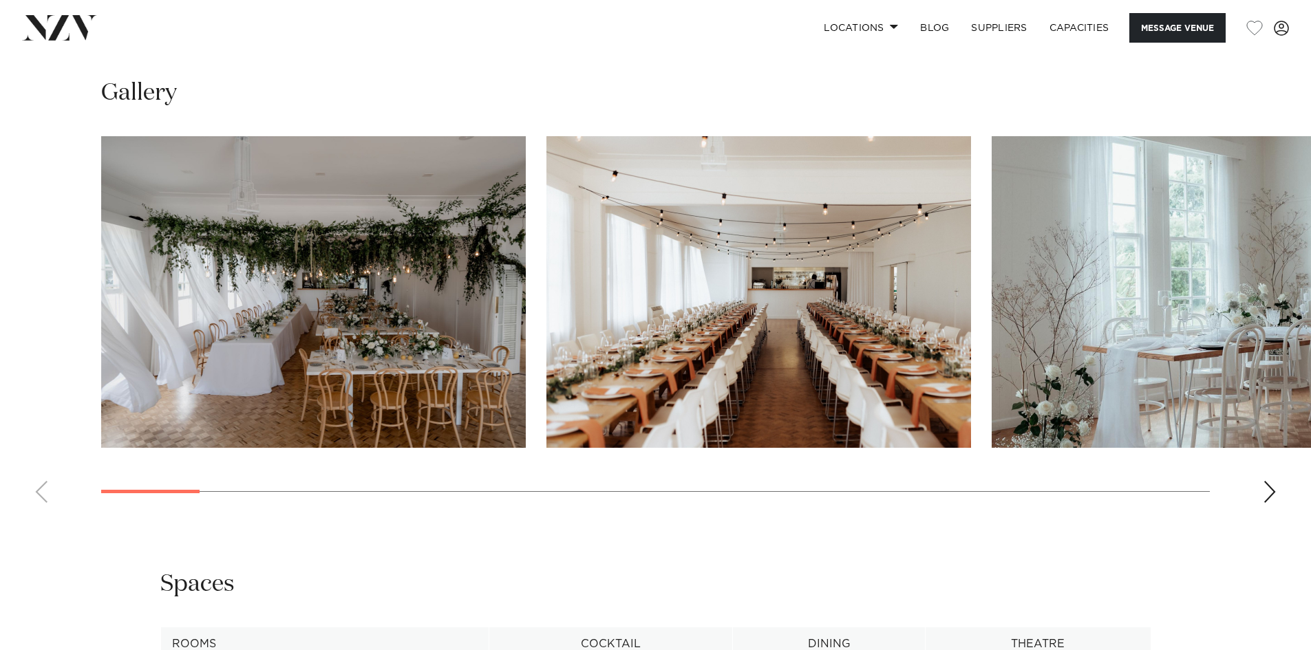
scroll to position [1365, 0]
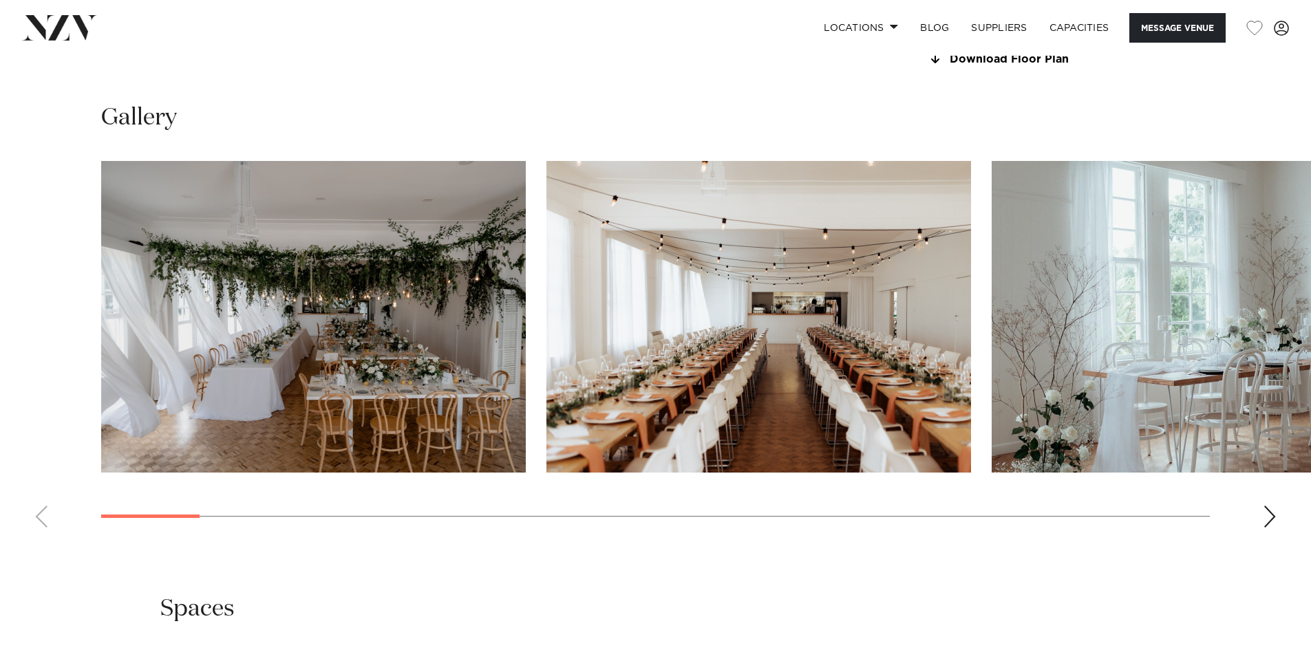
click at [1267, 504] on swiper-container at bounding box center [655, 350] width 1311 height 378
click at [1269, 513] on div "Next slide" at bounding box center [1270, 517] width 14 height 22
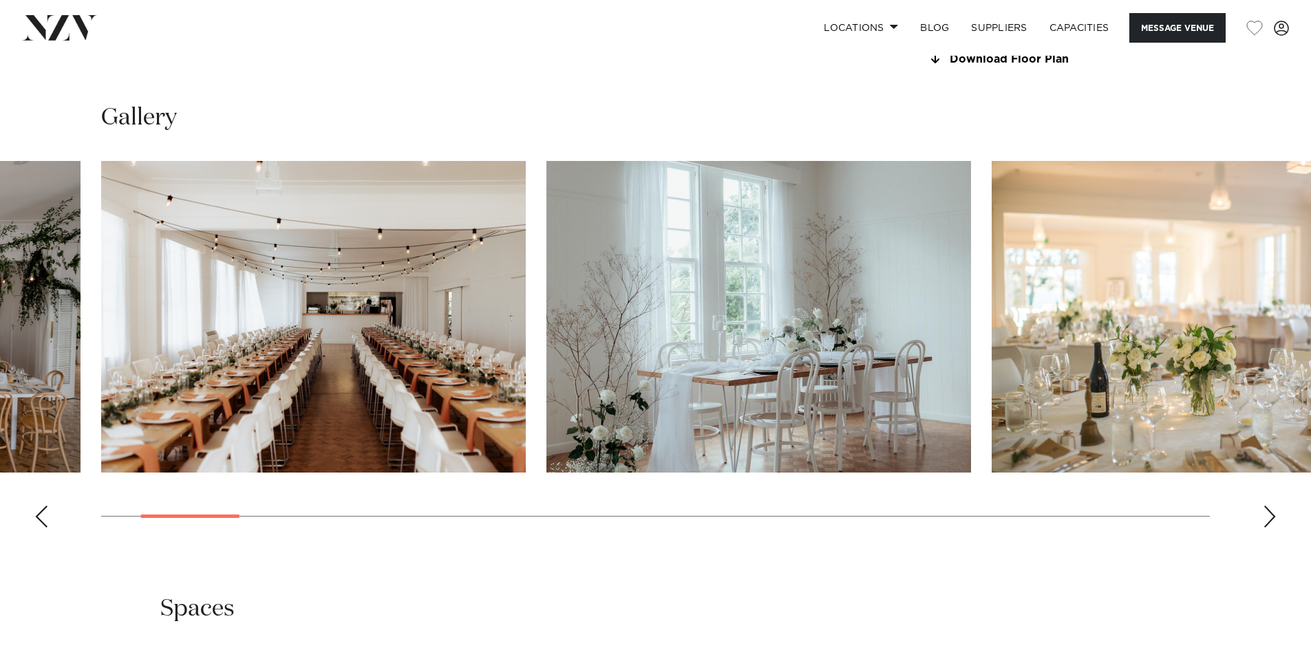
click at [1269, 513] on div "Next slide" at bounding box center [1270, 517] width 14 height 22
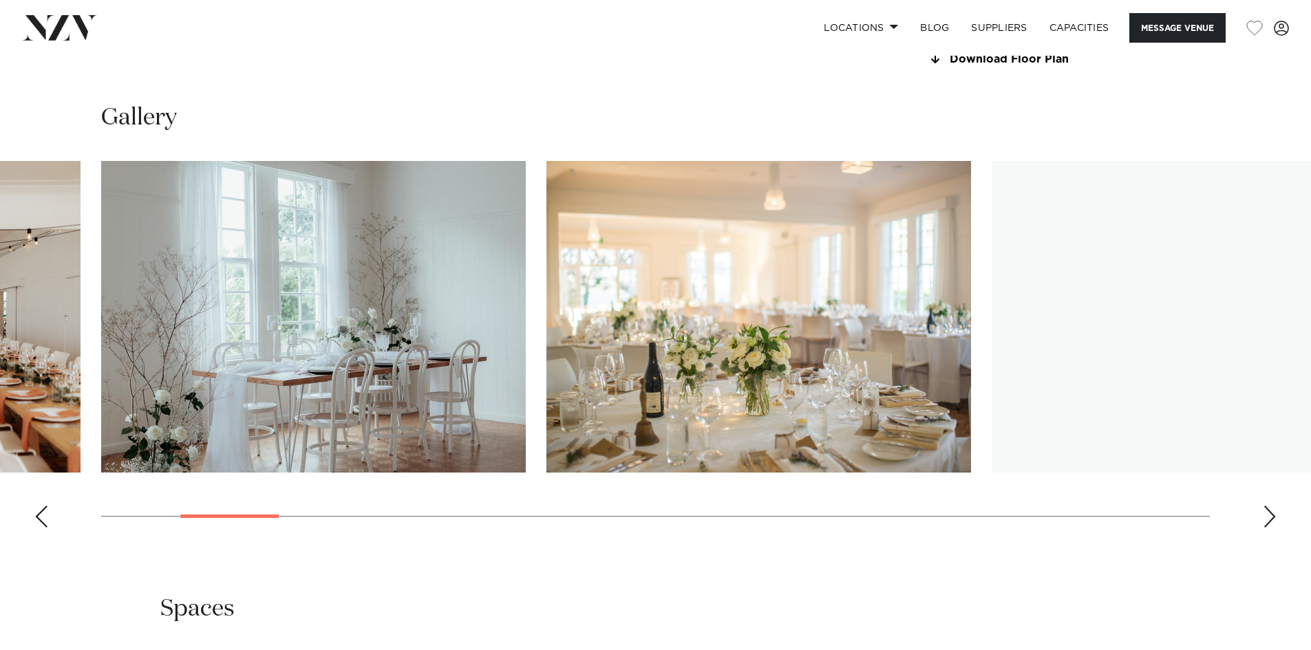
click at [1269, 513] on div "Next slide" at bounding box center [1270, 517] width 14 height 22
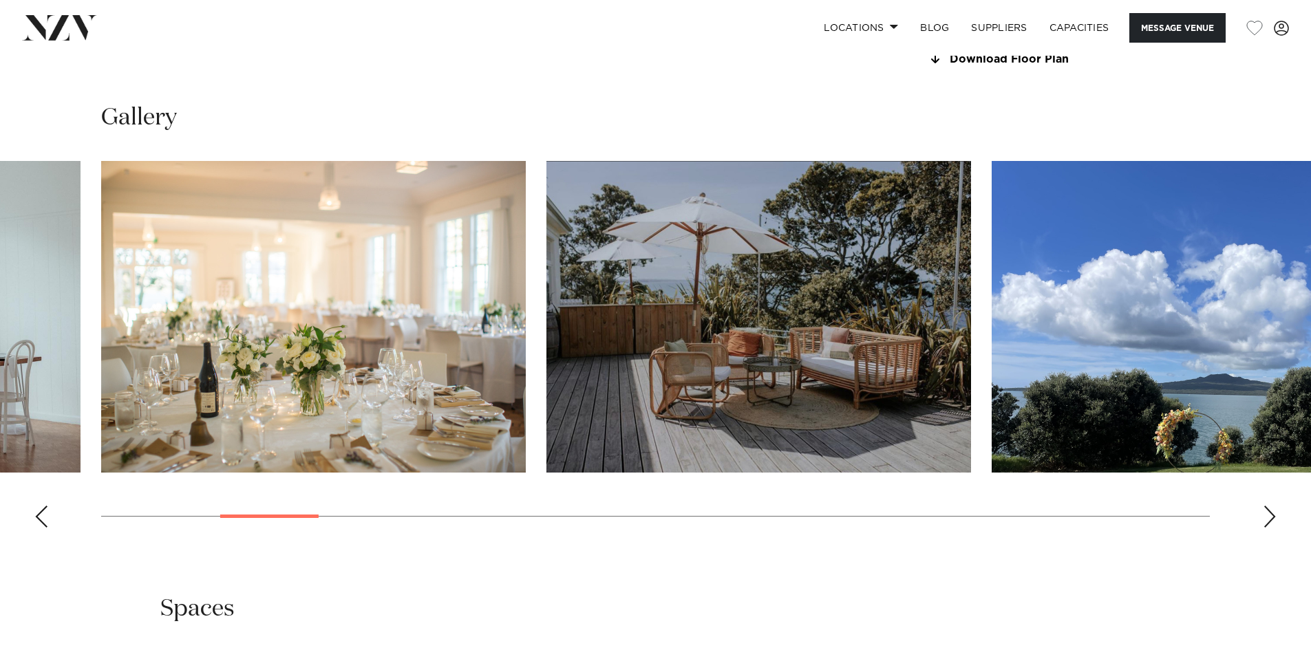
click at [1269, 513] on div "Next slide" at bounding box center [1270, 517] width 14 height 22
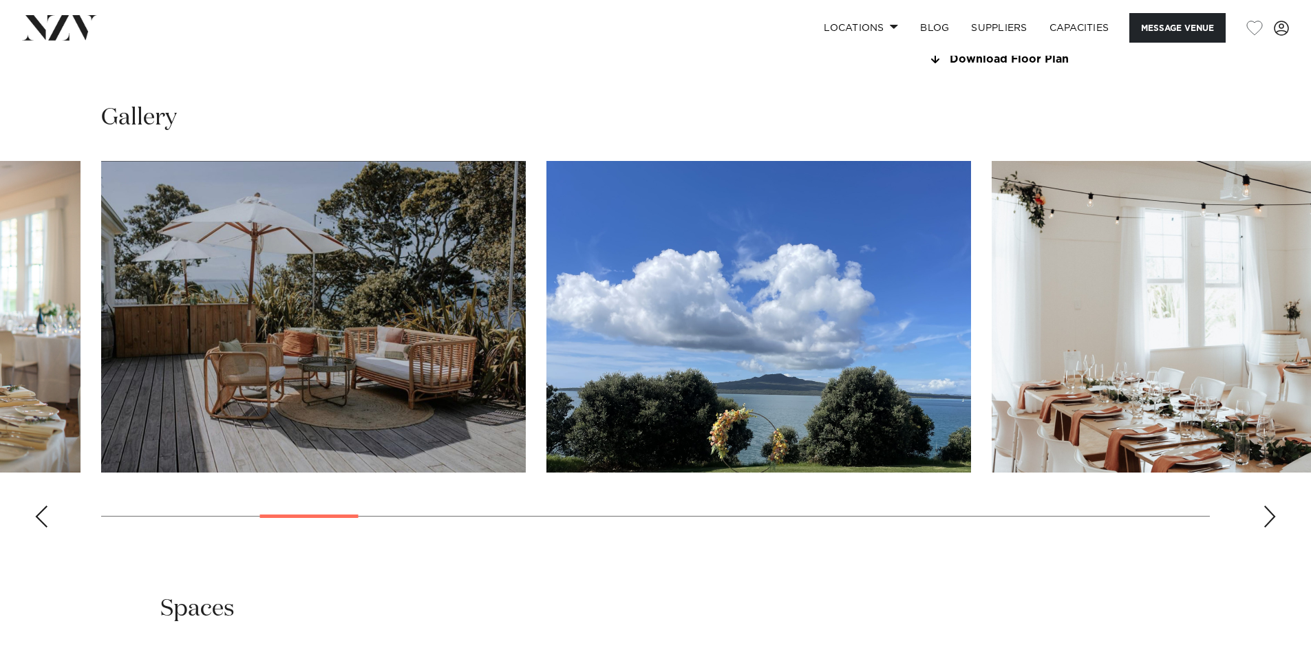
click at [1269, 513] on div "Next slide" at bounding box center [1270, 517] width 14 height 22
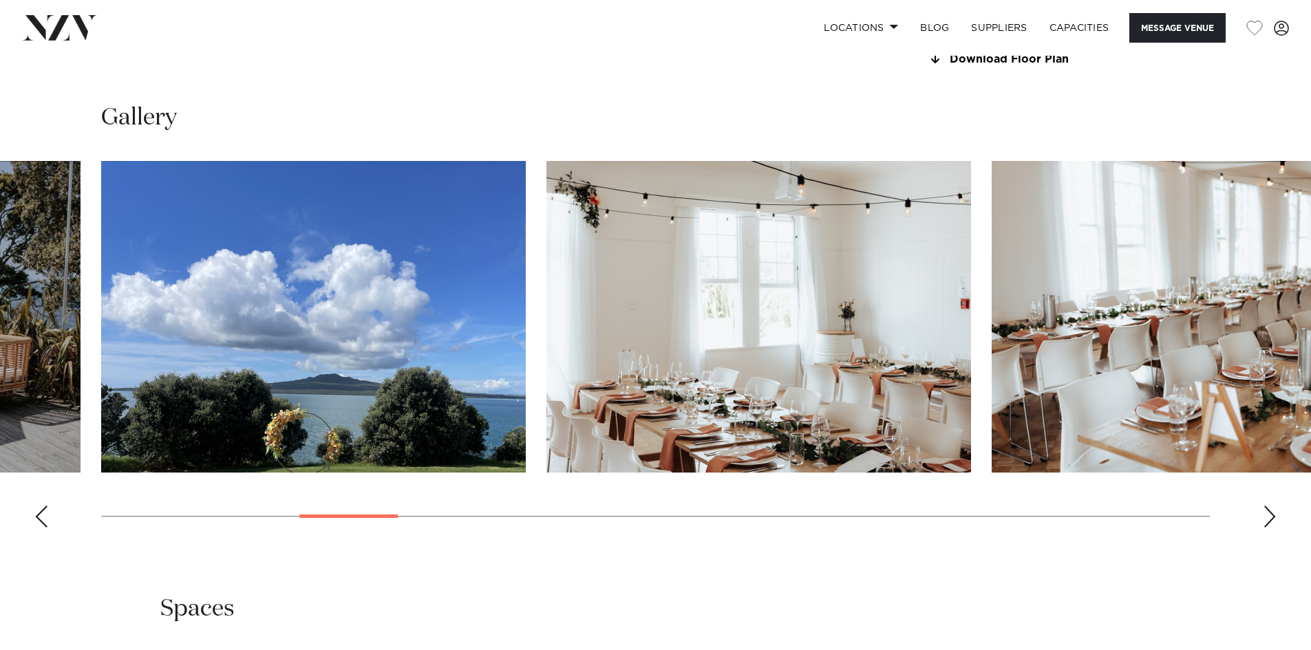
click at [1269, 513] on div "Next slide" at bounding box center [1270, 517] width 14 height 22
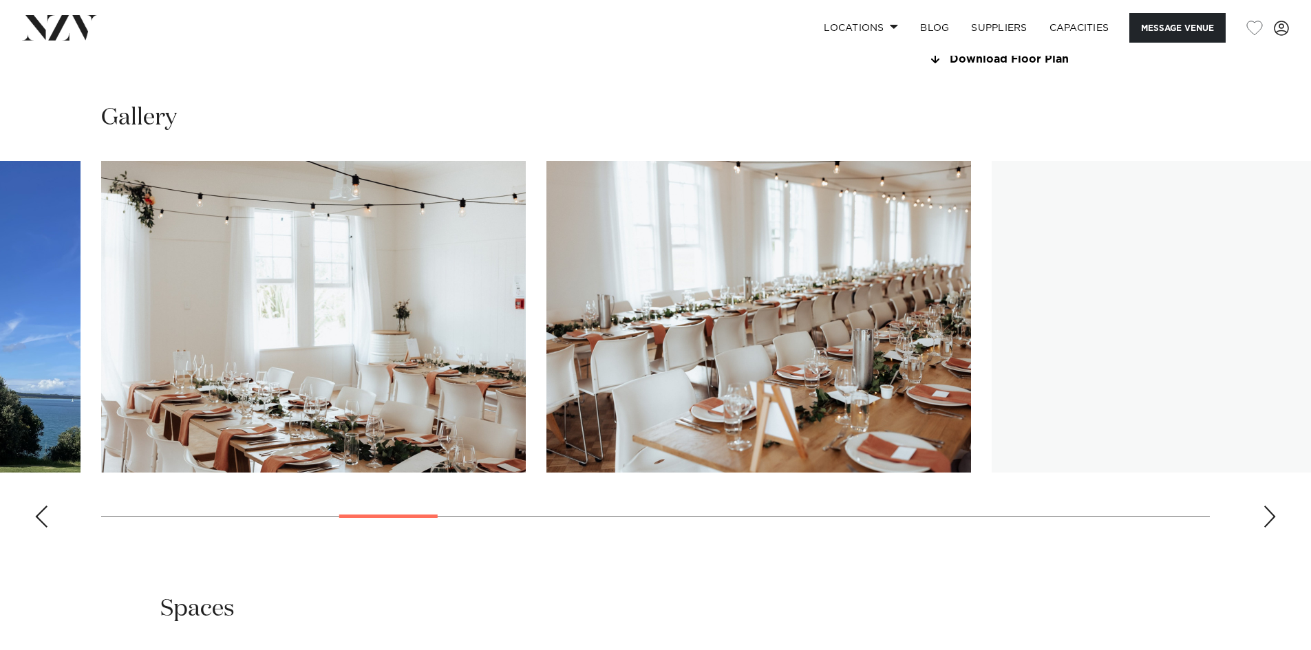
click at [1269, 513] on div "Next slide" at bounding box center [1270, 517] width 14 height 22
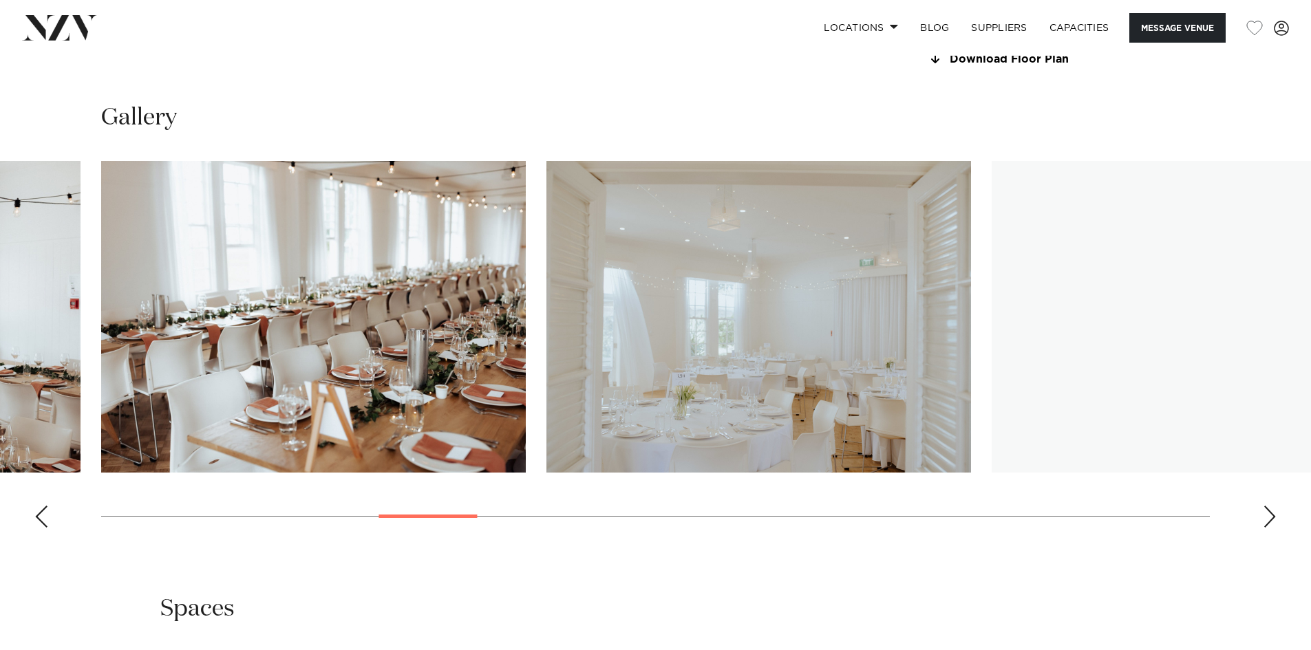
click at [1269, 513] on div "Next slide" at bounding box center [1270, 517] width 14 height 22
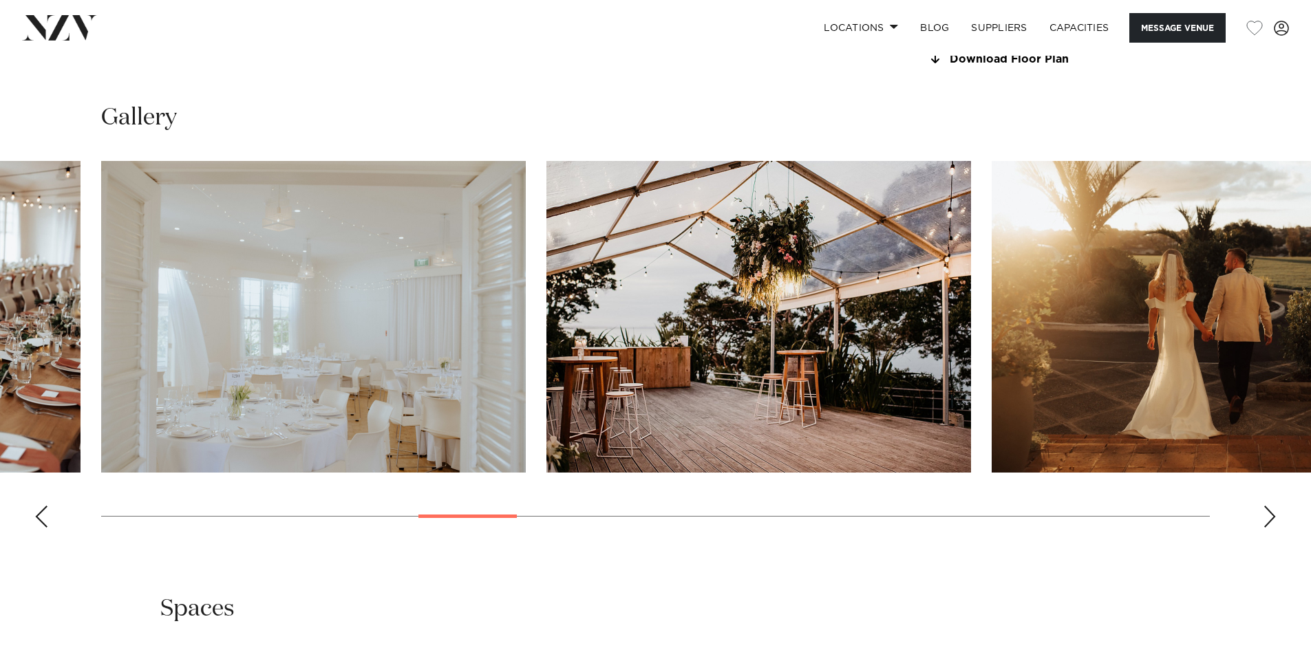
click at [1269, 513] on div "Next slide" at bounding box center [1270, 517] width 14 height 22
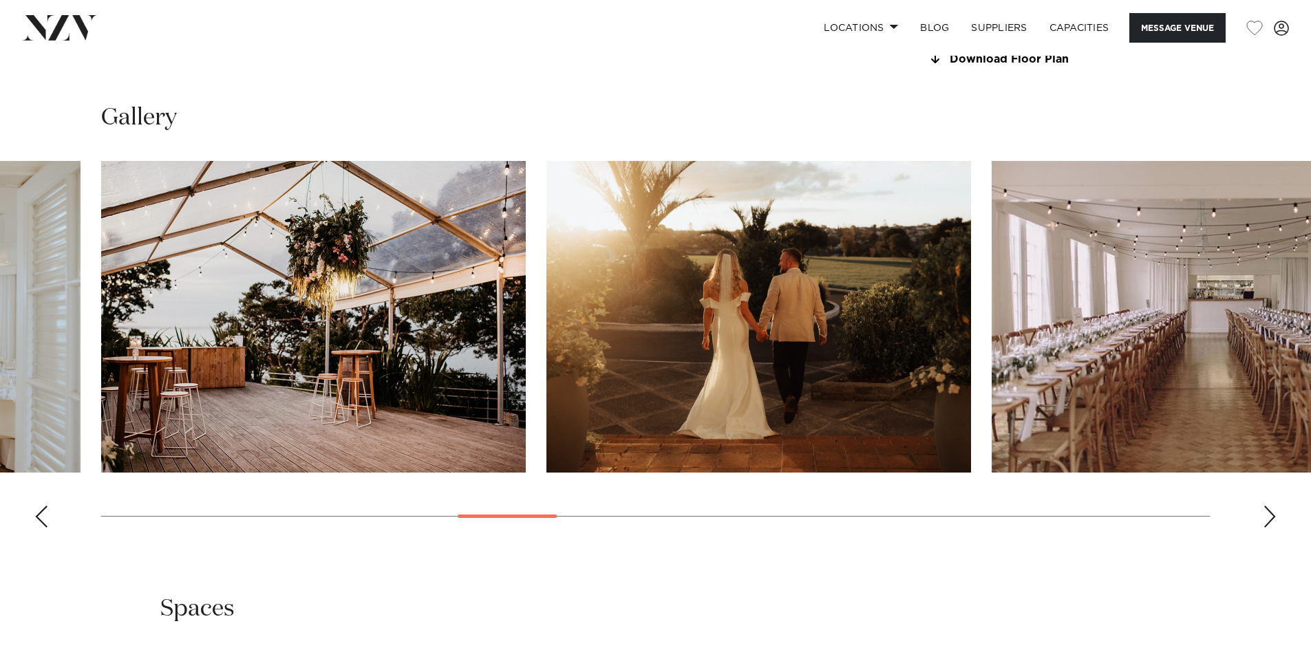
click at [1269, 513] on div "Next slide" at bounding box center [1270, 517] width 14 height 22
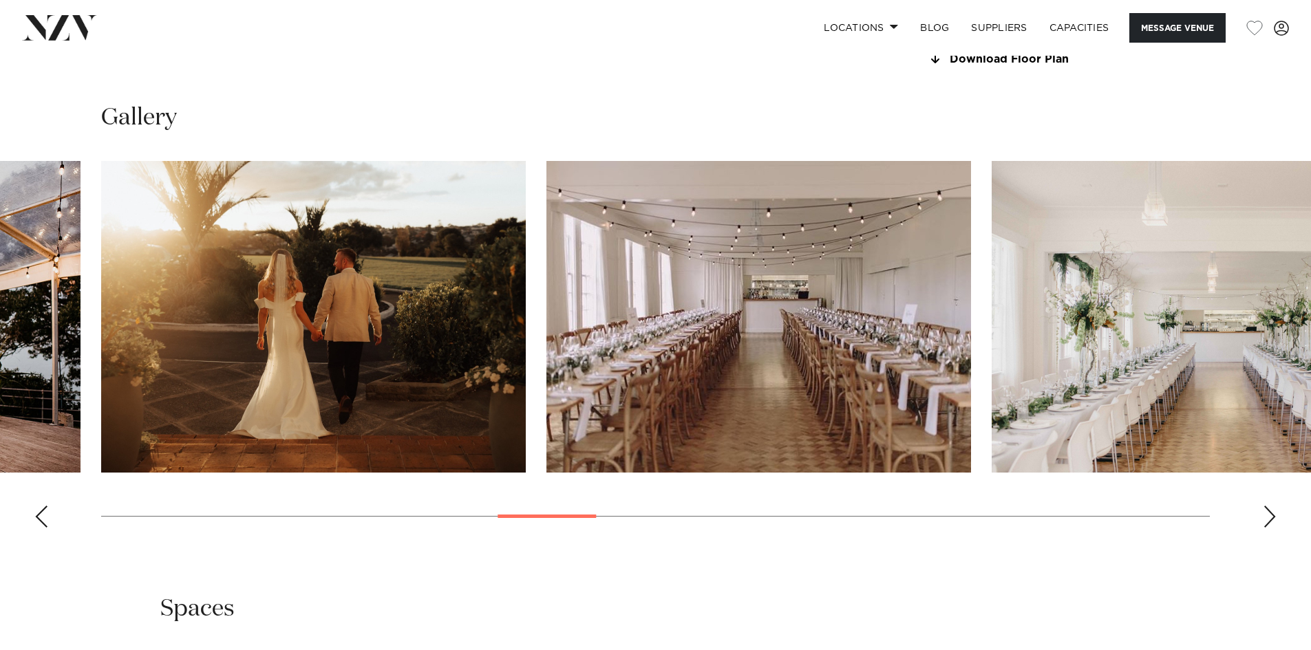
click at [1269, 513] on div "Next slide" at bounding box center [1270, 517] width 14 height 22
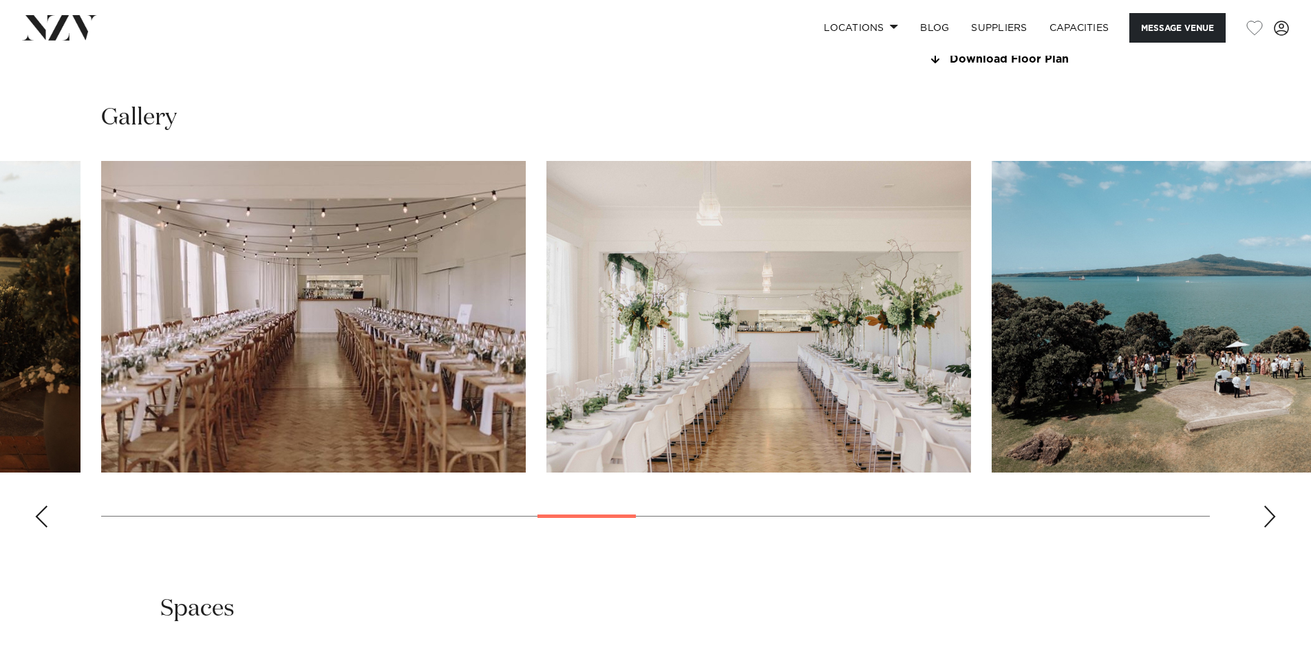
click at [1269, 513] on div "Next slide" at bounding box center [1270, 517] width 14 height 22
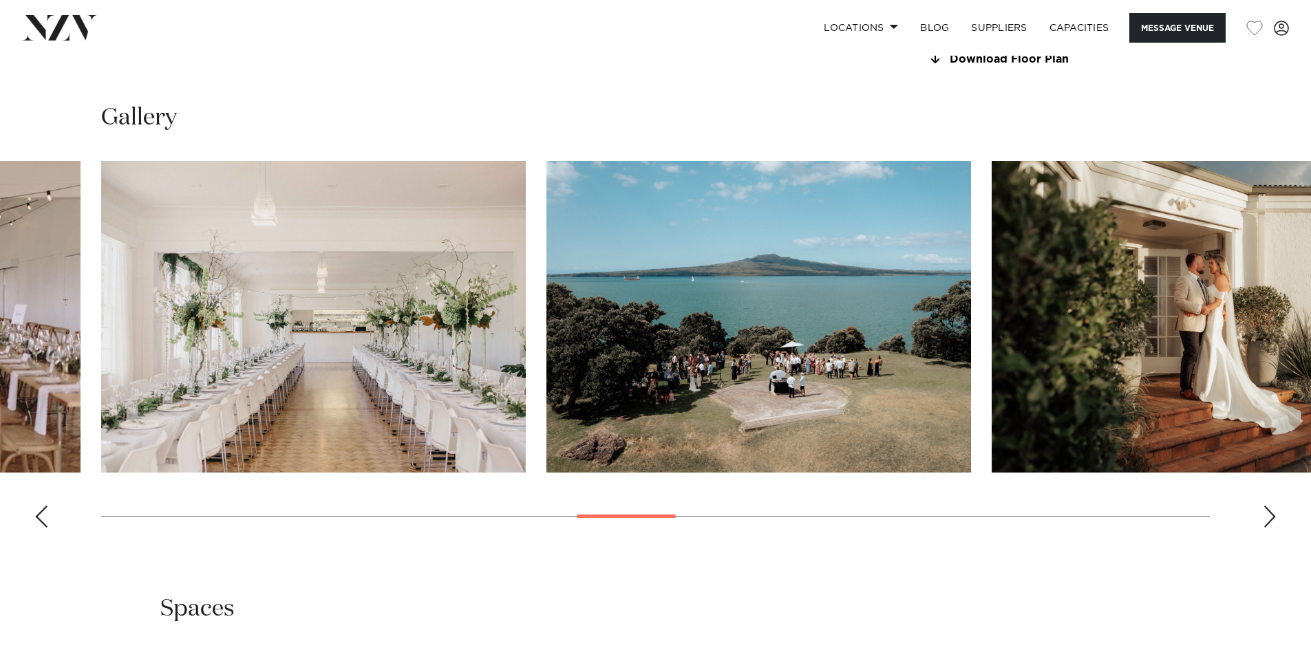
click at [1269, 513] on div "Next slide" at bounding box center [1270, 517] width 14 height 22
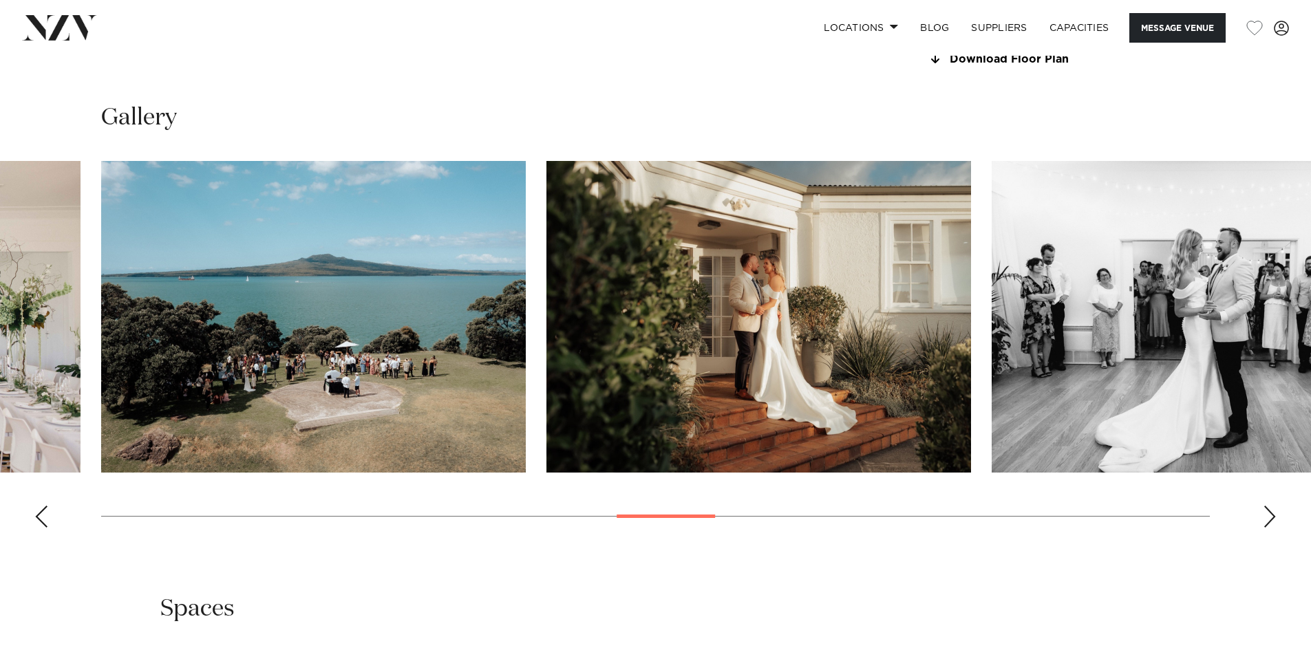
click at [1269, 513] on div "Next slide" at bounding box center [1270, 517] width 14 height 22
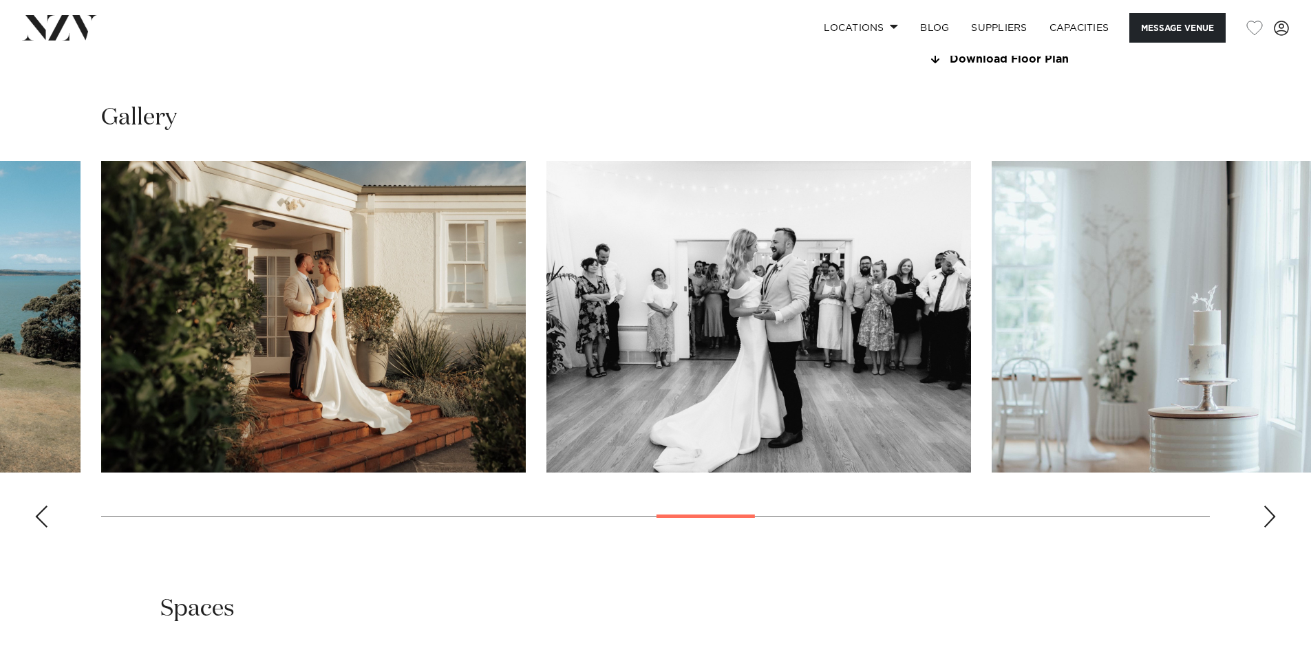
click at [1269, 513] on div "Next slide" at bounding box center [1270, 517] width 14 height 22
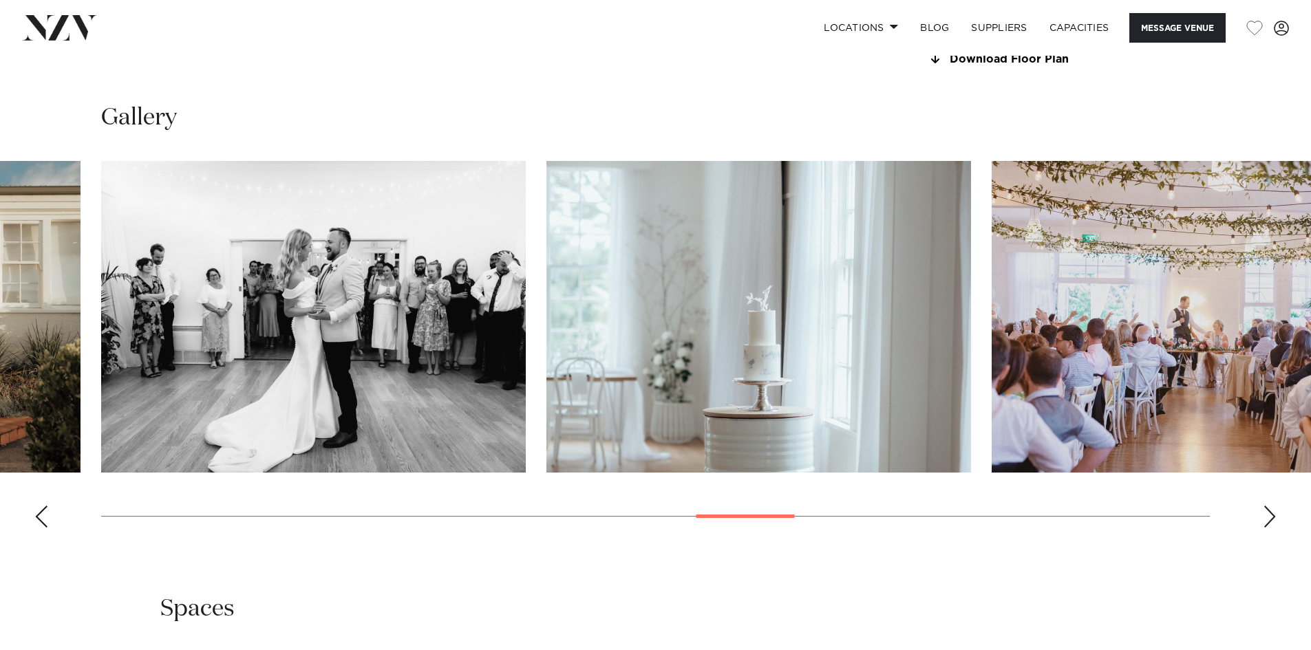
click at [1269, 513] on div "Next slide" at bounding box center [1270, 517] width 14 height 22
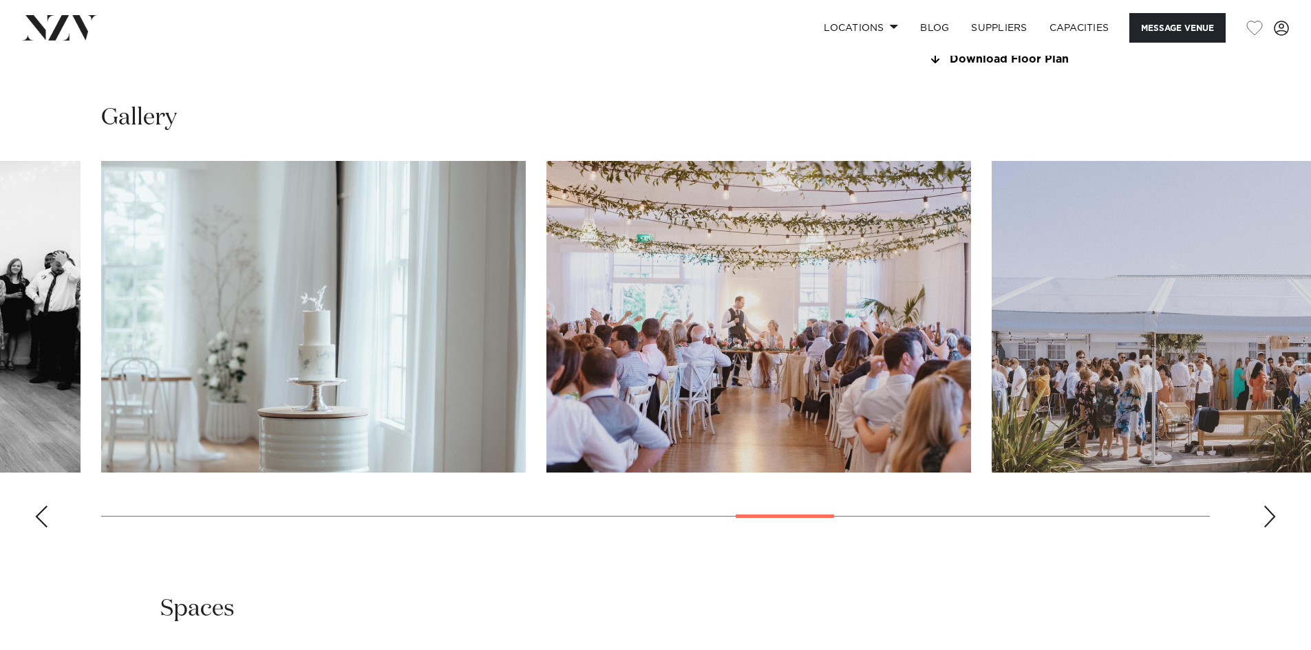
click at [1269, 513] on div "Next slide" at bounding box center [1270, 517] width 14 height 22
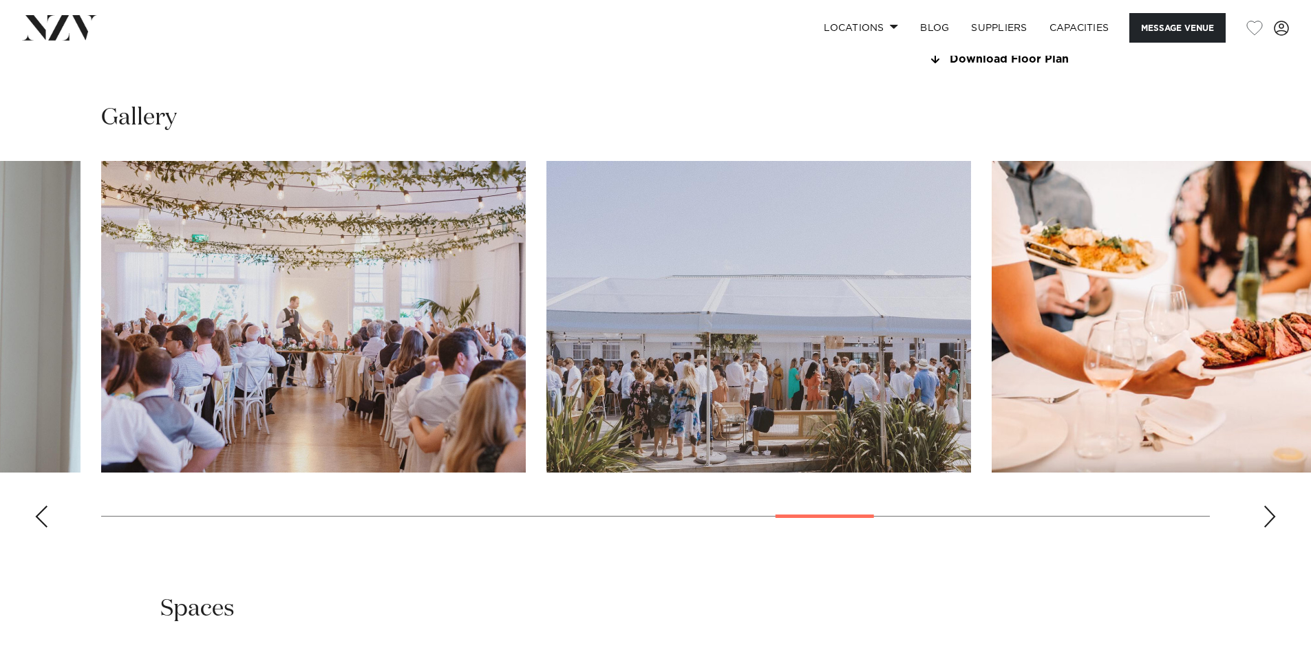
click at [1269, 513] on div "Next slide" at bounding box center [1270, 517] width 14 height 22
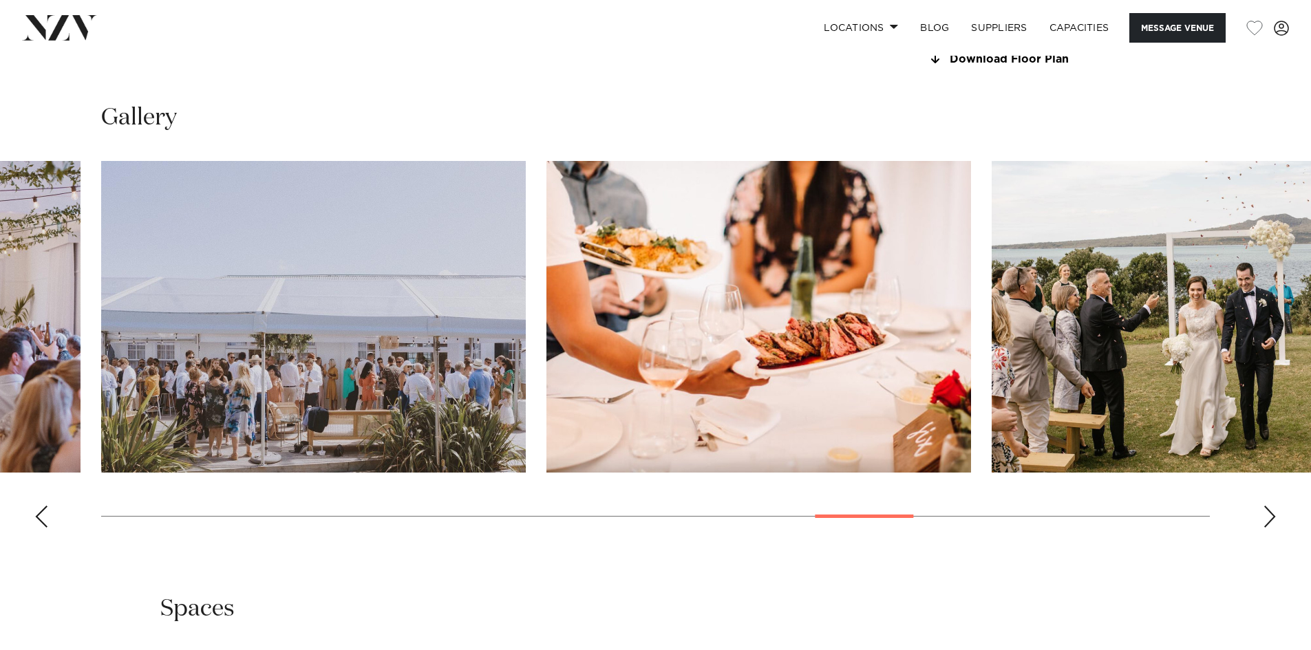
click at [1269, 513] on div "Next slide" at bounding box center [1270, 517] width 14 height 22
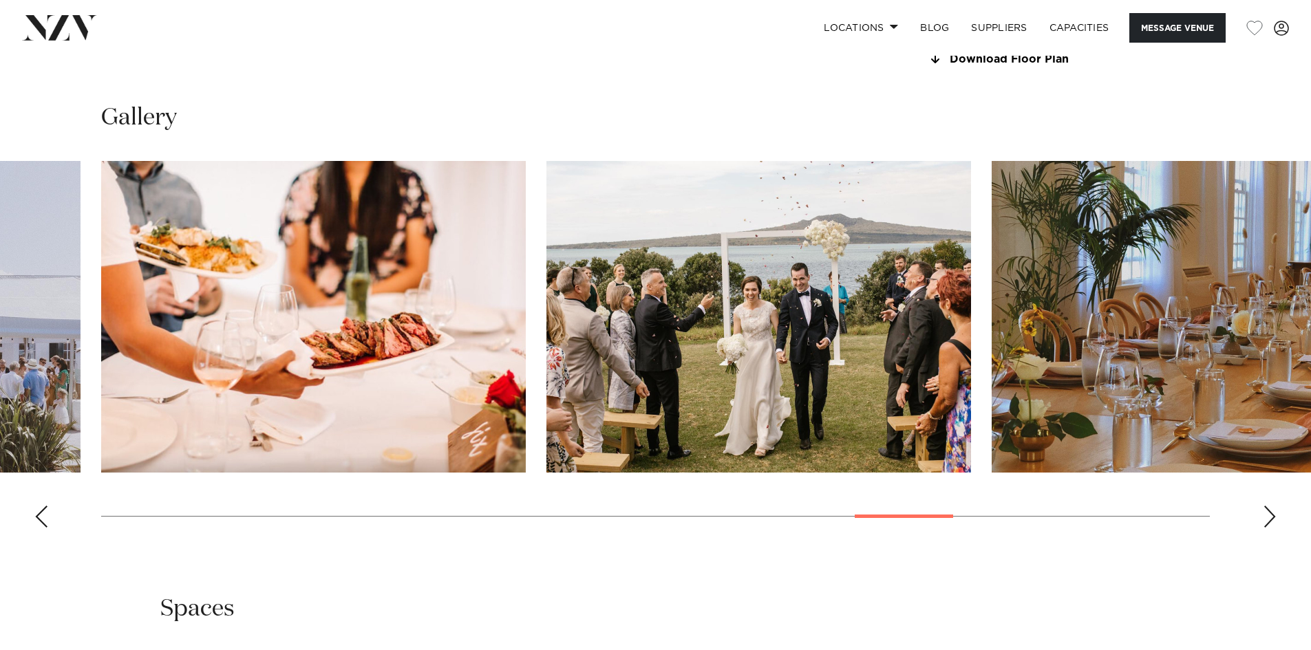
click at [1269, 513] on div "Next slide" at bounding box center [1270, 517] width 14 height 22
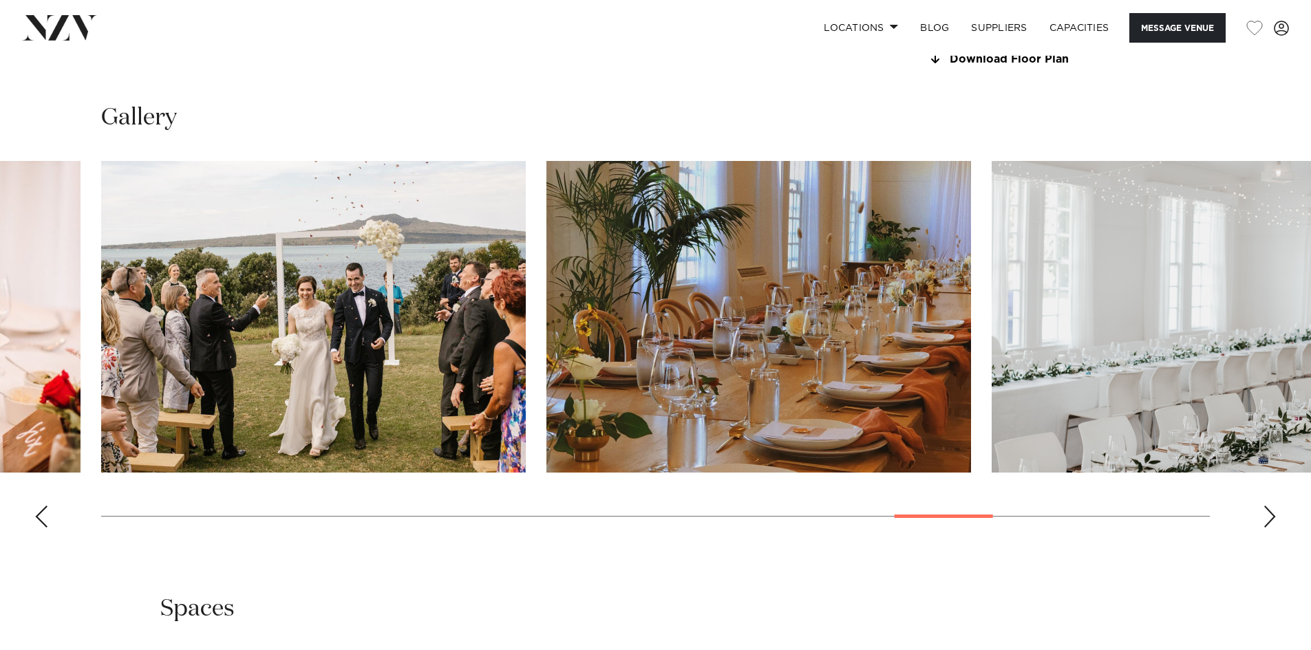
click at [1269, 513] on div "Next slide" at bounding box center [1270, 517] width 14 height 22
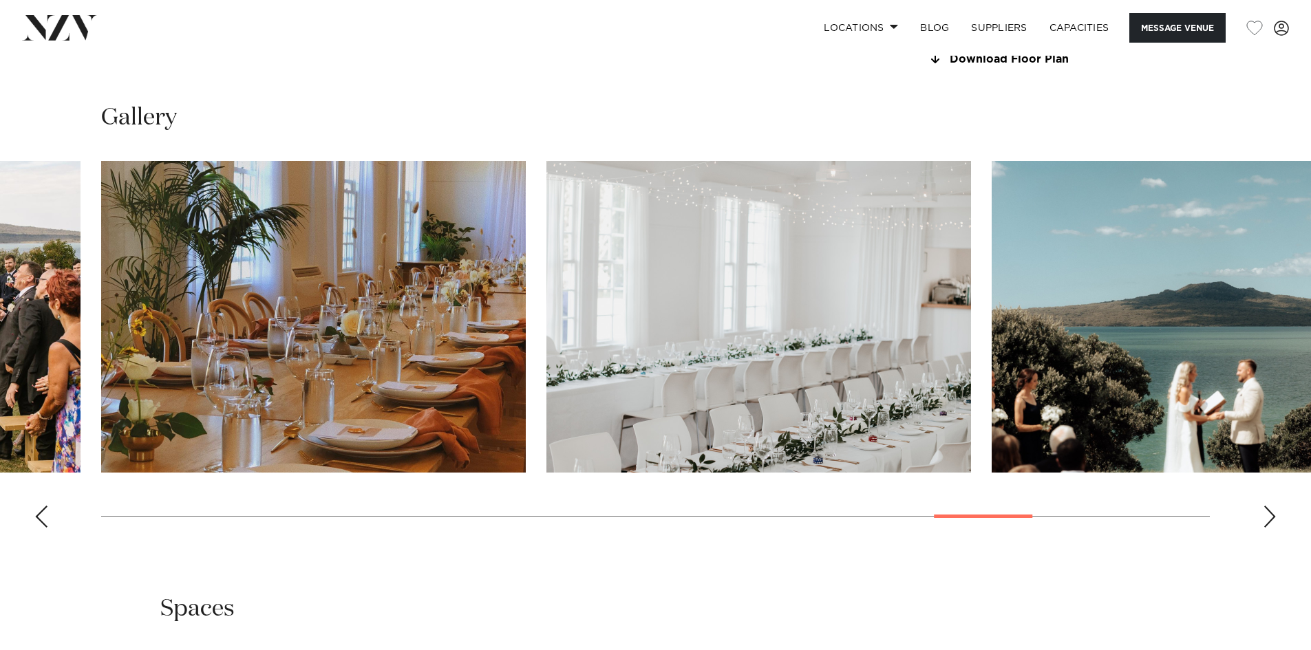
click at [1269, 513] on div "Next slide" at bounding box center [1270, 517] width 14 height 22
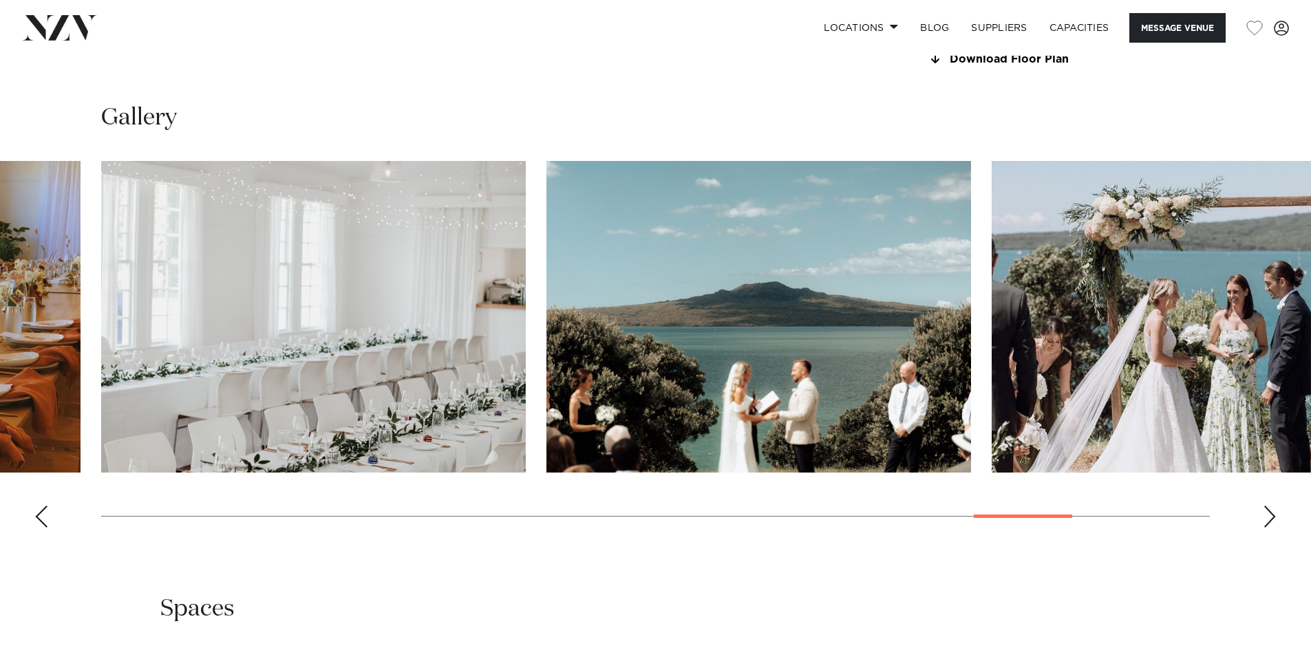
click at [1269, 513] on div "Next slide" at bounding box center [1270, 517] width 14 height 22
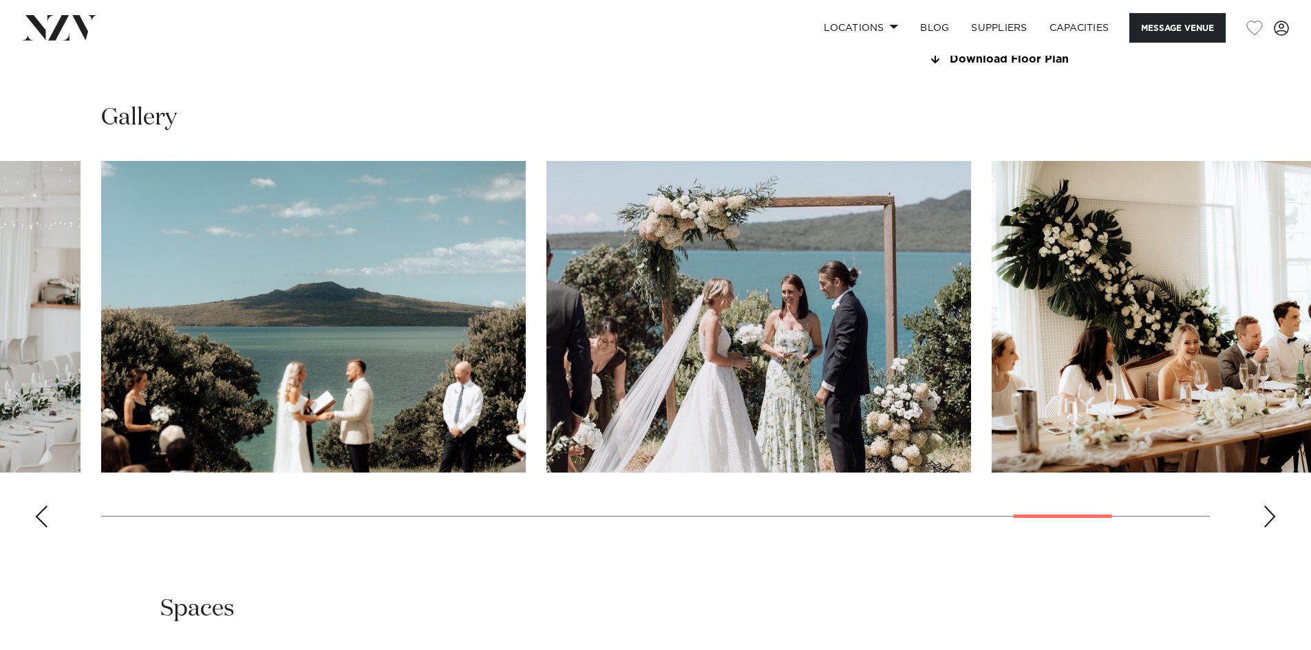
click at [1269, 513] on div "Next slide" at bounding box center [1270, 517] width 14 height 22
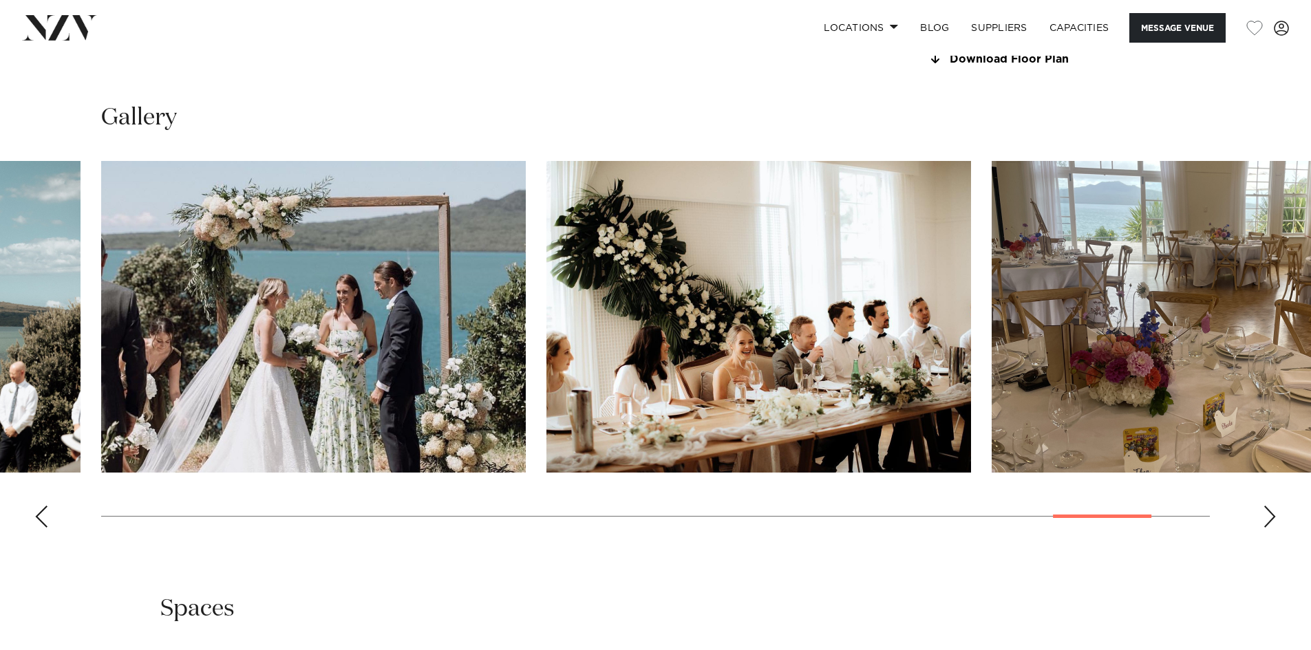
click at [1269, 513] on div "Next slide" at bounding box center [1270, 517] width 14 height 22
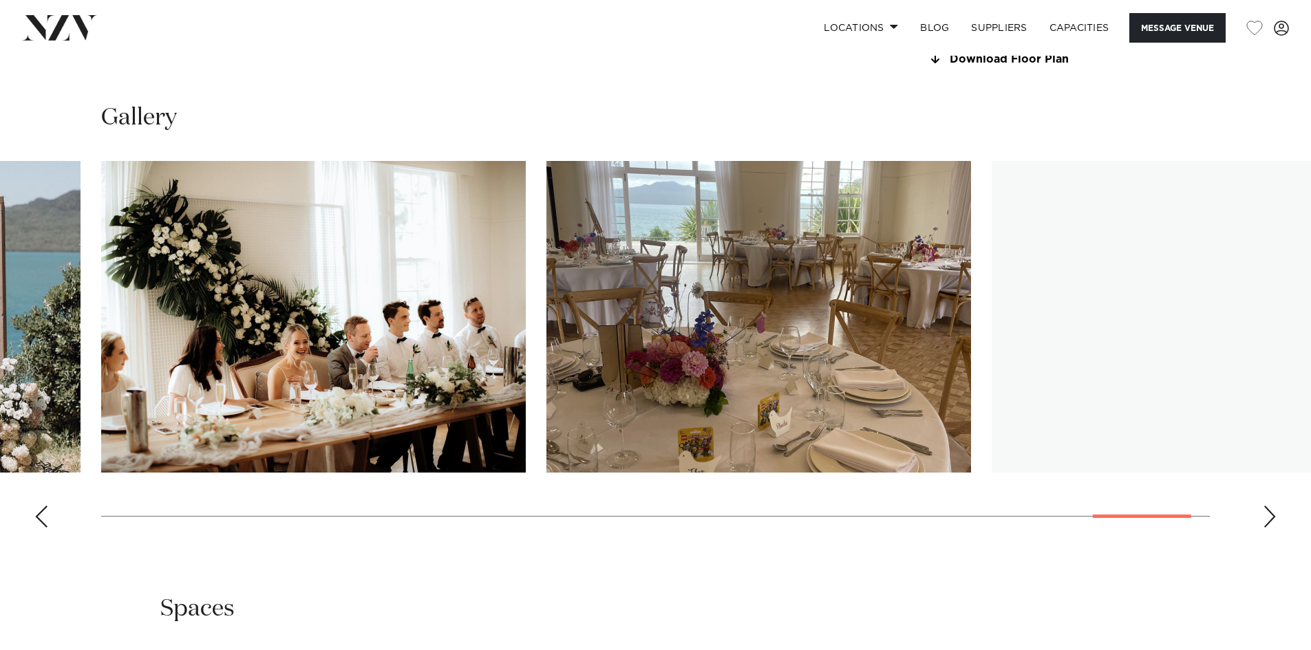
click at [1269, 513] on div "Next slide" at bounding box center [1270, 517] width 14 height 22
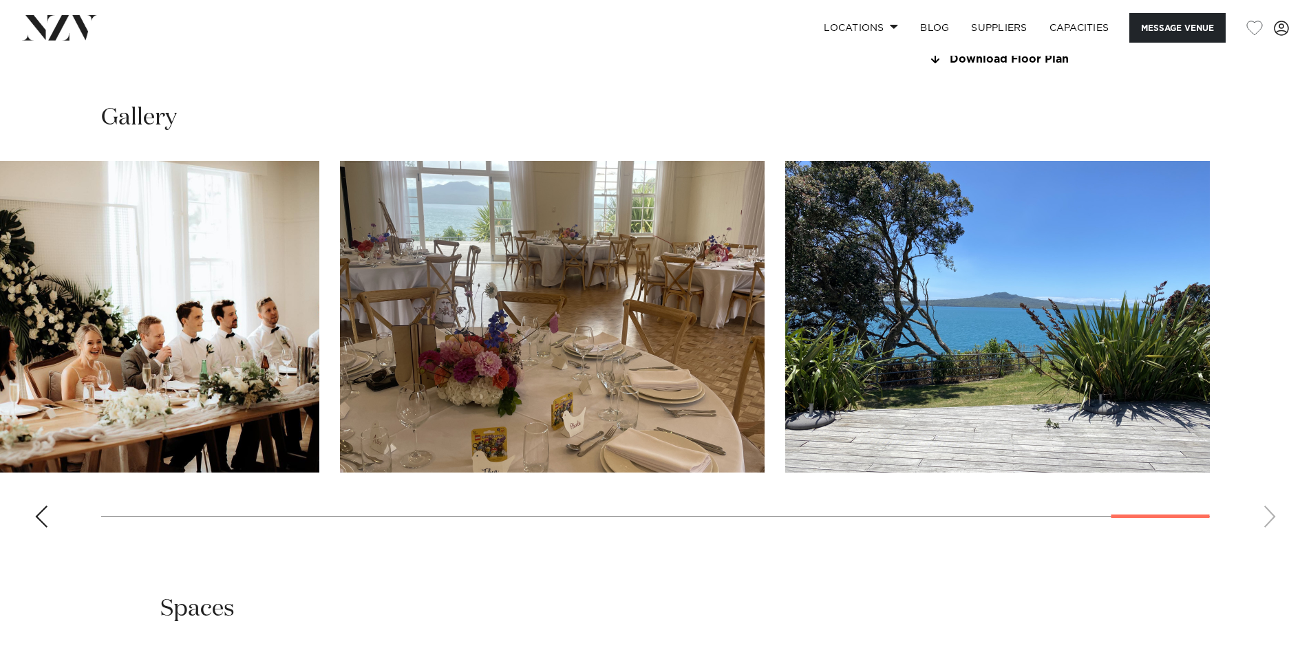
scroll to position [1021, 0]
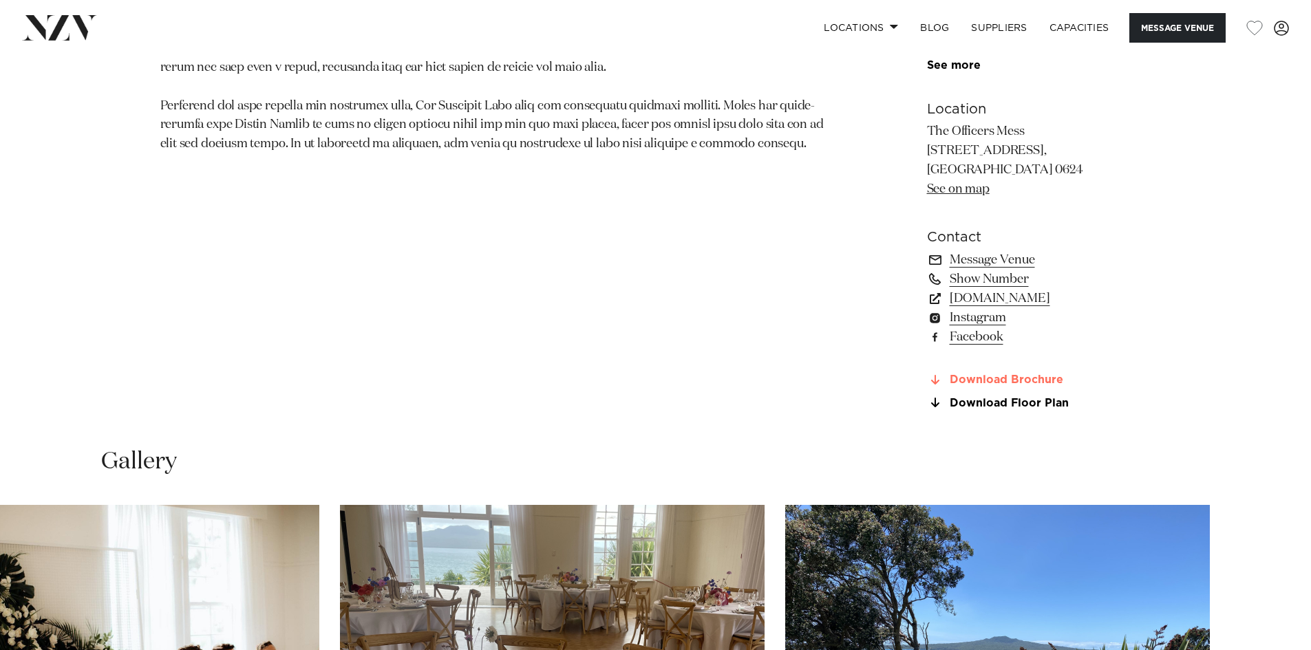
click at [1027, 380] on link "Download Brochure" at bounding box center [1039, 380] width 224 height 12
drag, startPoint x: 1092, startPoint y: 173, endPoint x: 926, endPoint y: 125, distance: 172.9
click at [927, 125] on p "The Officers Mess [STREET_ADDRESS], [GEOGRAPHIC_DATA], [GEOGRAPHIC_DATA] 0624 S…" at bounding box center [1039, 160] width 224 height 77
click at [950, 191] on link "See on map" at bounding box center [958, 189] width 63 height 12
click at [645, 281] on section "Auckland The Officers Mess Close but leaving you feeling miles away, The Office…" at bounding box center [494, 65] width 669 height 722
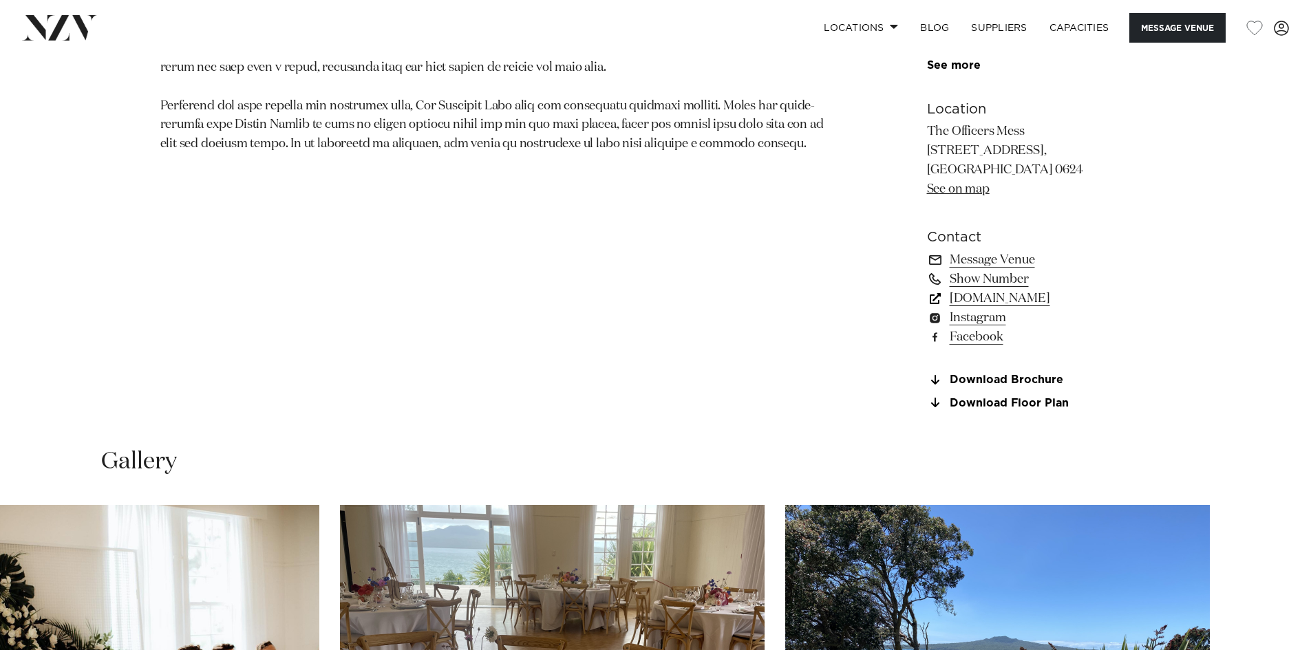
click at [1071, 299] on link "[DOMAIN_NAME]" at bounding box center [1039, 298] width 224 height 19
